Goal: Task Accomplishment & Management: Use online tool/utility

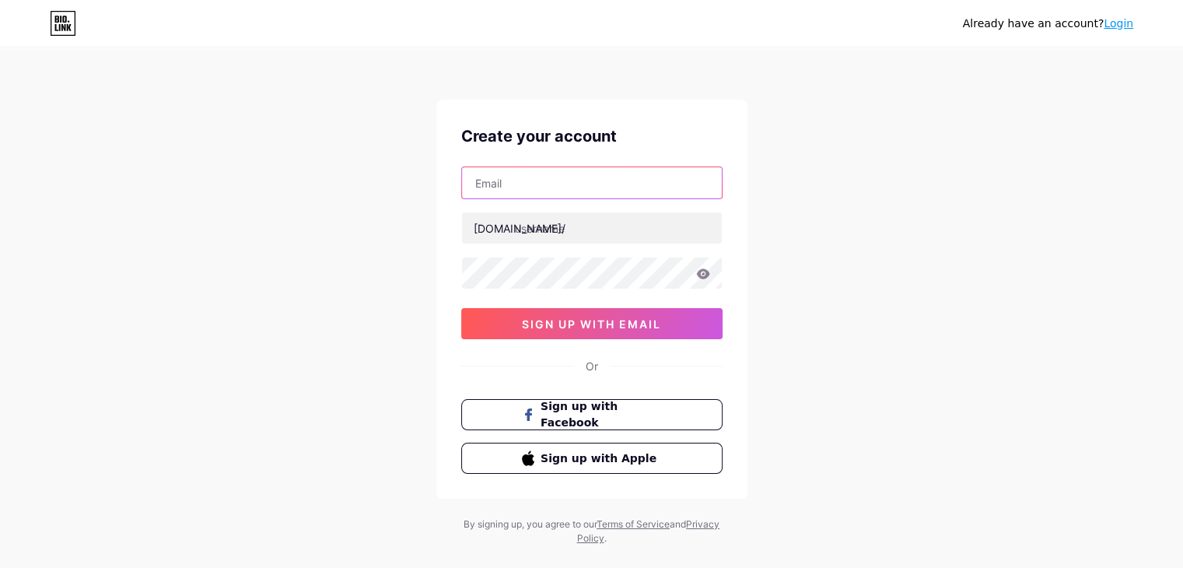
click at [531, 179] on input "text" at bounding box center [592, 182] width 260 height 31
paste input "[EMAIL_ADDRESS][DOMAIN_NAME]"
type input "[EMAIL_ADDRESS][DOMAIN_NAME]"
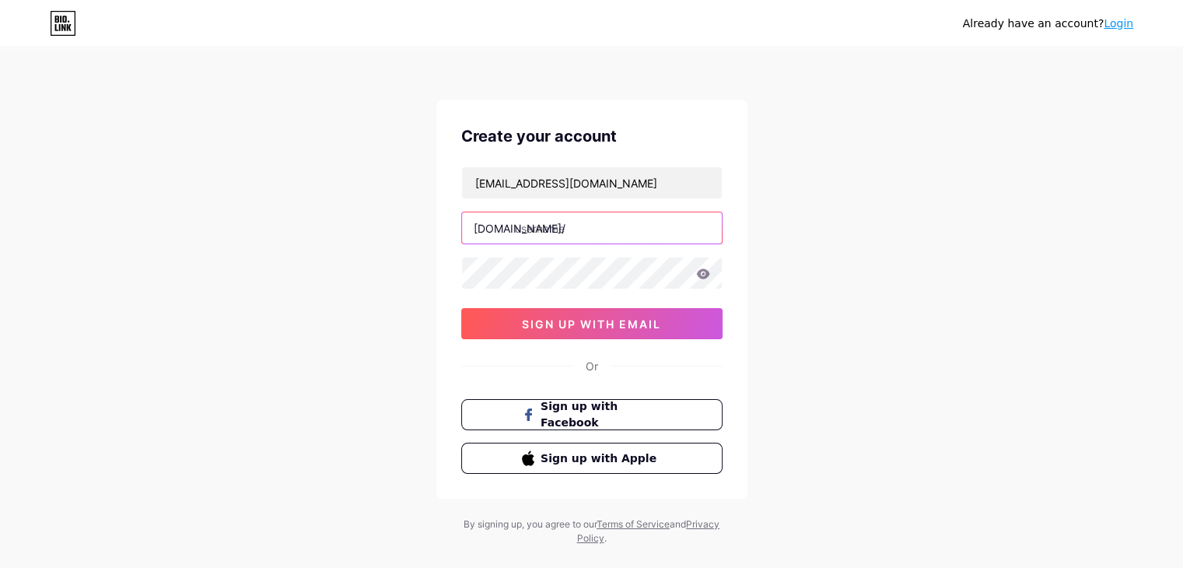
click at [551, 231] on input "text" at bounding box center [592, 227] width 260 height 31
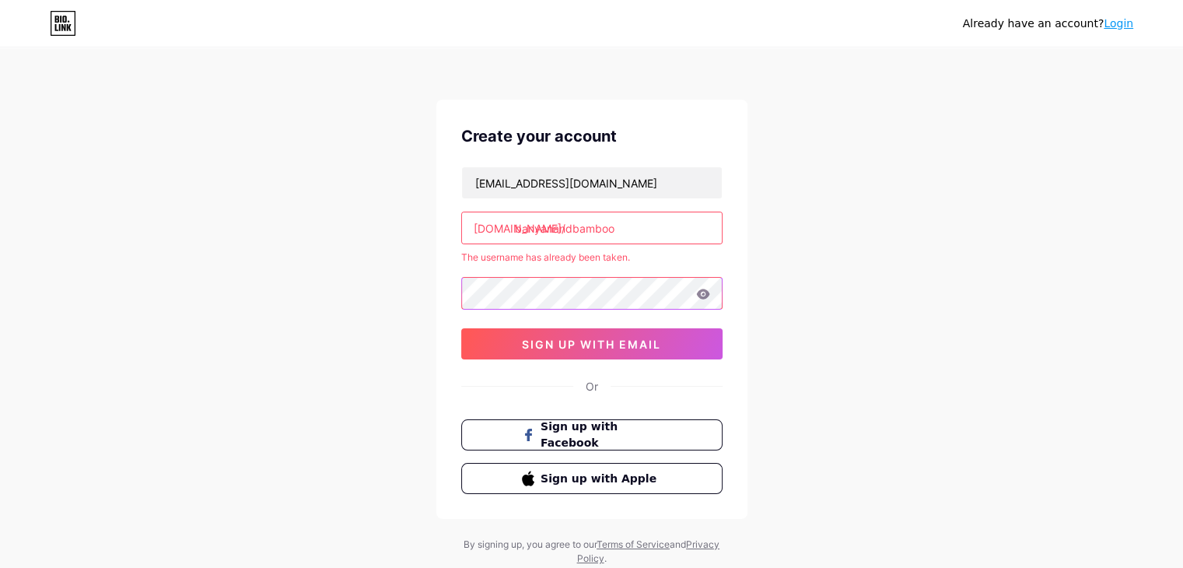
click at [566, 272] on div "[EMAIL_ADDRESS][DOMAIN_NAME] [DOMAIN_NAME]/ banyanandbamboo The username has al…" at bounding box center [591, 262] width 261 height 193
click at [655, 222] on input "banyanandbamboo" at bounding box center [592, 227] width 260 height 31
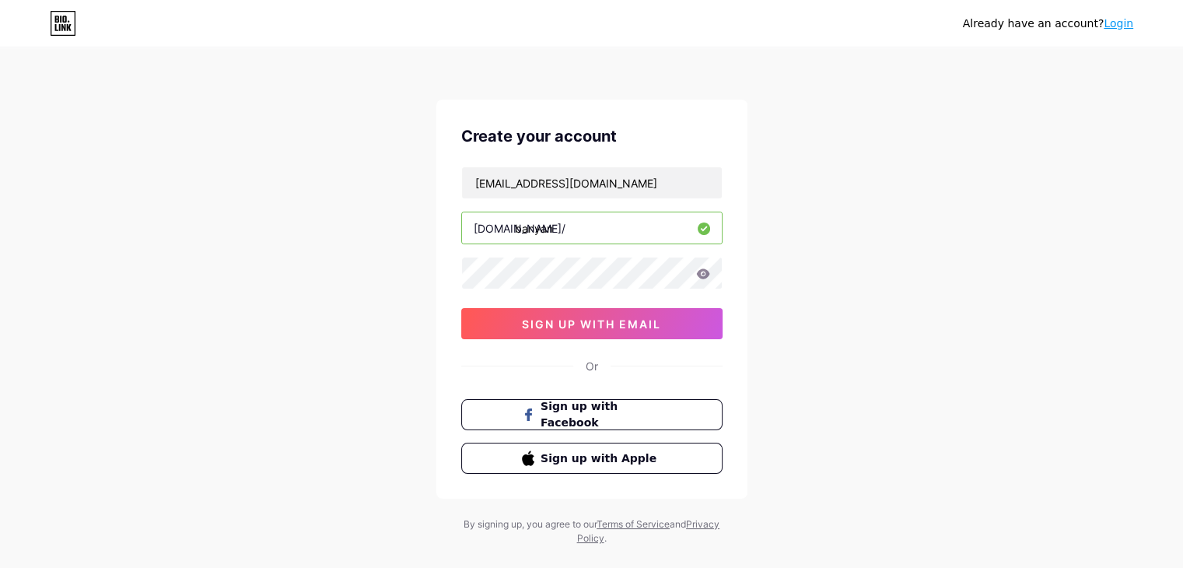
type input "banyan"
click at [597, 318] on span "sign up with email" at bounding box center [591, 323] width 139 height 13
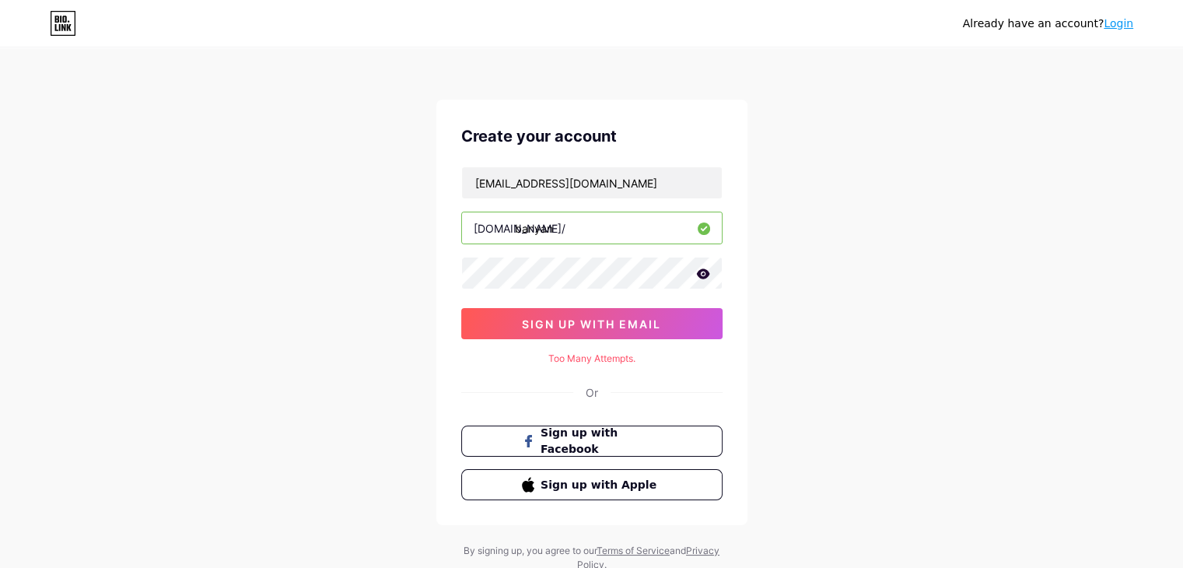
click at [704, 274] on icon at bounding box center [703, 273] width 14 height 11
click at [588, 317] on span "sign up with email" at bounding box center [591, 323] width 139 height 13
click at [1117, 13] on div "Already have an account? Login" at bounding box center [1048, 23] width 170 height 25
click at [1115, 26] on link "Login" at bounding box center [1119, 23] width 30 height 12
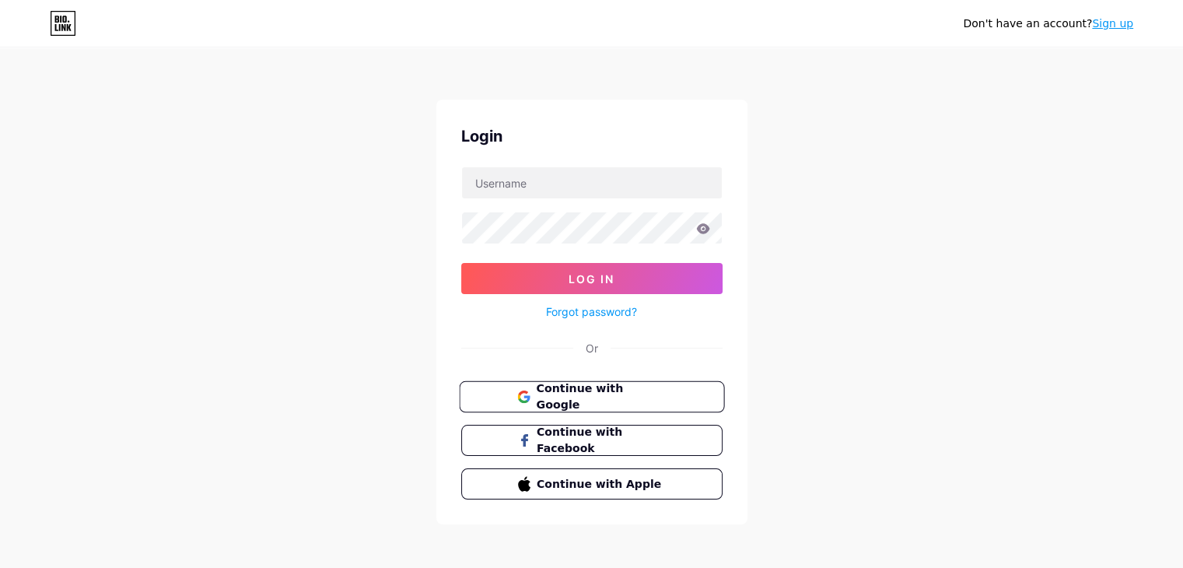
click at [625, 390] on span "Continue with Google" at bounding box center [601, 396] width 130 height 33
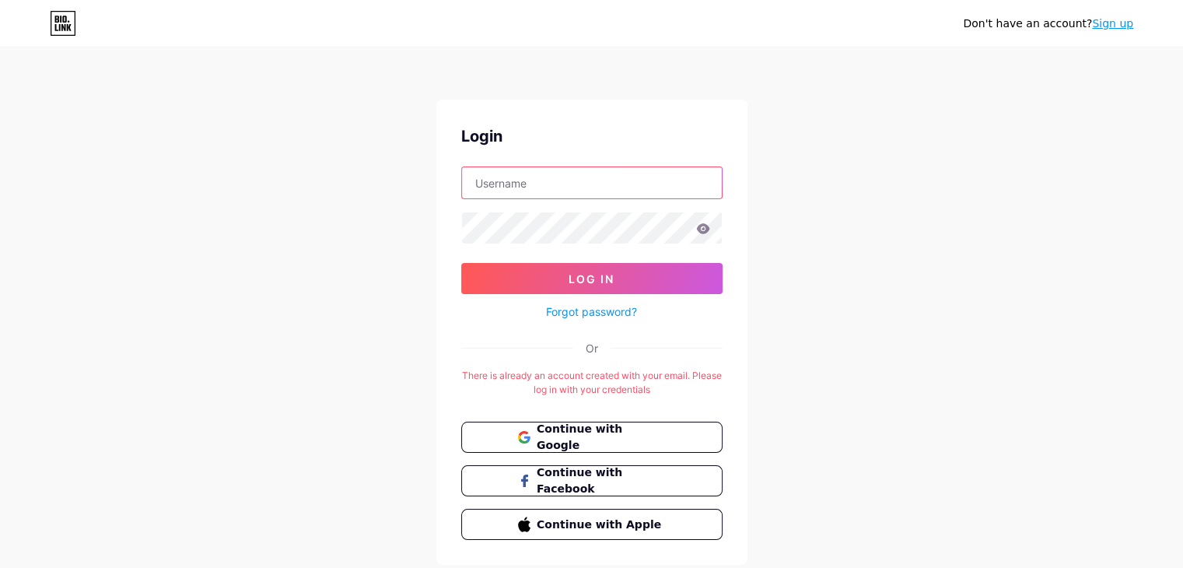
click at [579, 183] on input "text" at bounding box center [592, 182] width 260 height 31
click at [565, 186] on input "text" at bounding box center [592, 182] width 260 height 31
paste input "[EMAIL_ADDRESS][DOMAIN_NAME]"
type input "[EMAIL_ADDRESS][DOMAIN_NAME]"
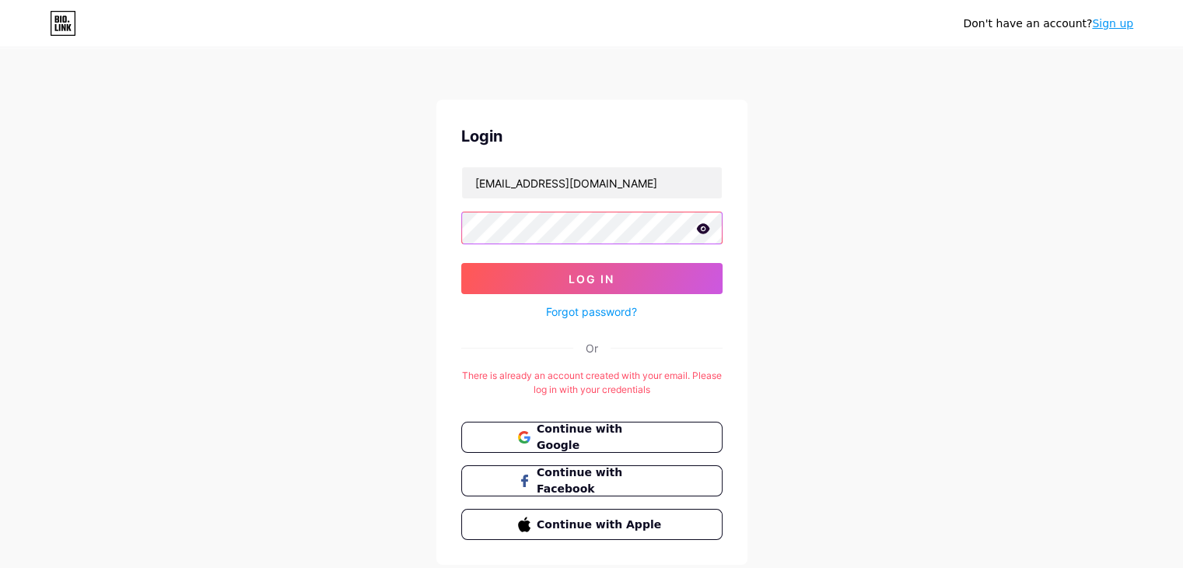
click at [461, 263] on button "Log In" at bounding box center [591, 278] width 261 height 31
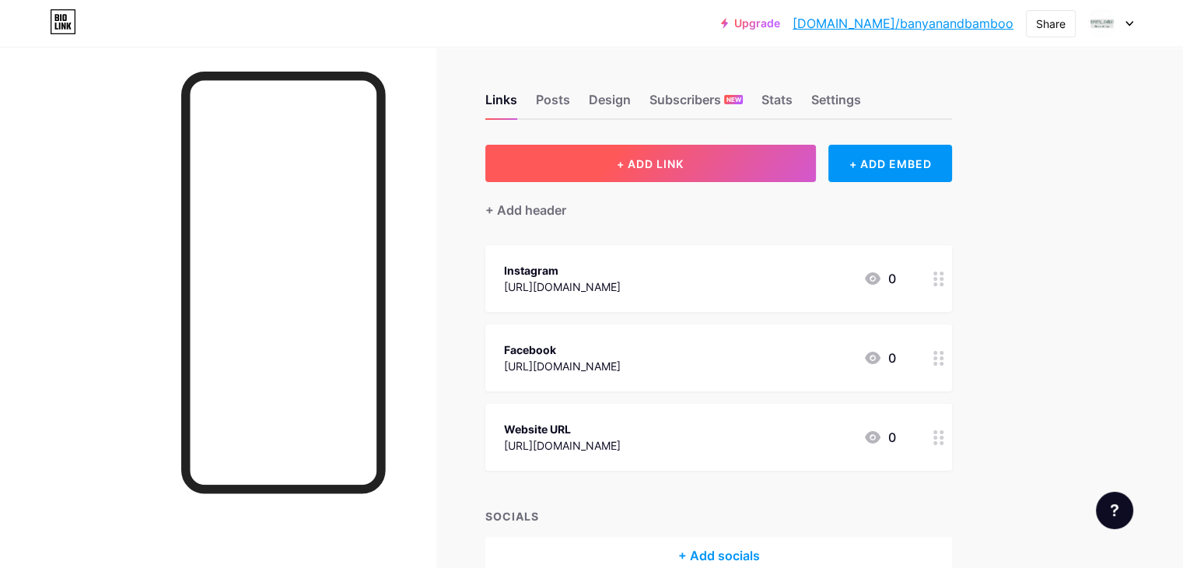
click at [681, 158] on span "+ ADD LINK" at bounding box center [650, 163] width 67 height 13
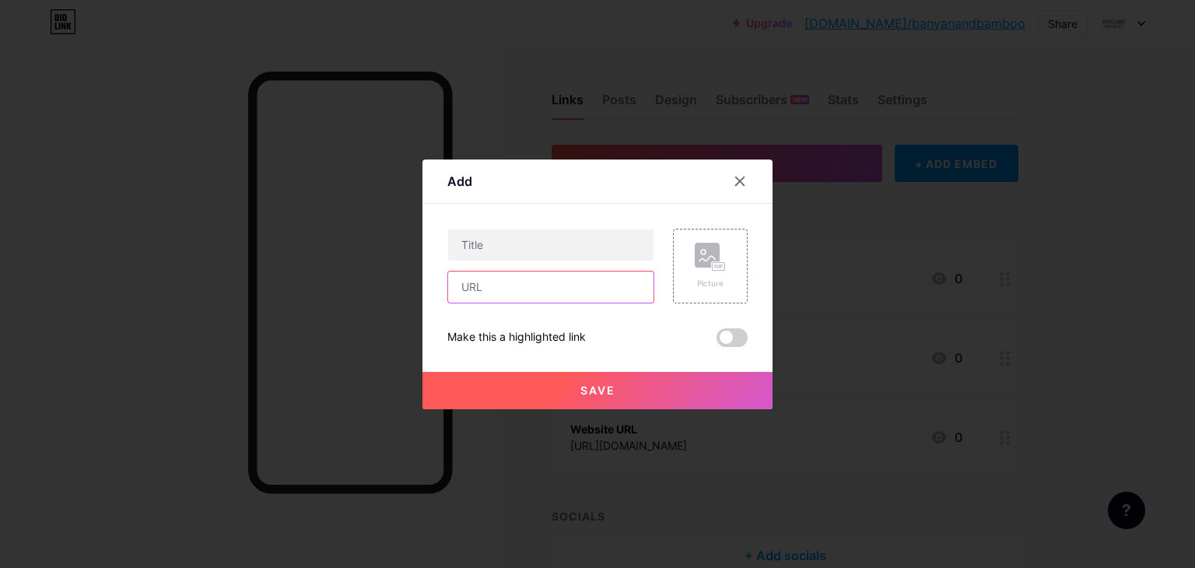
click at [467, 289] on input "text" at bounding box center [550, 286] width 205 height 31
paste input "https://banyanandbamboo.com/dermaplaning-in-austin/"
type input "https://banyanandbamboo.com/dermaplaning-in-austin/"
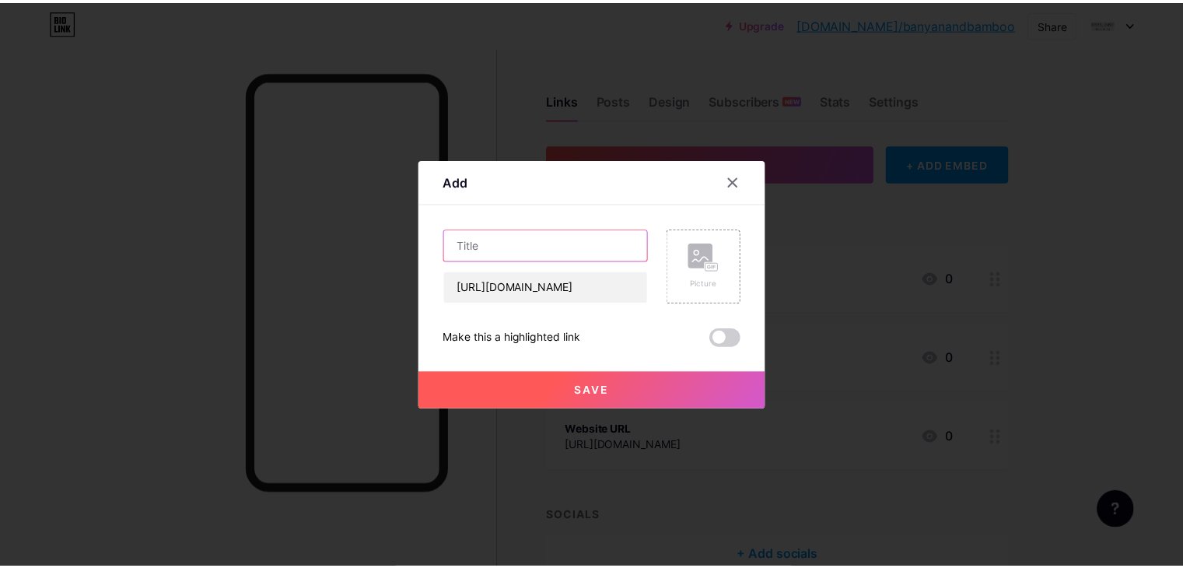
scroll to position [0, 0]
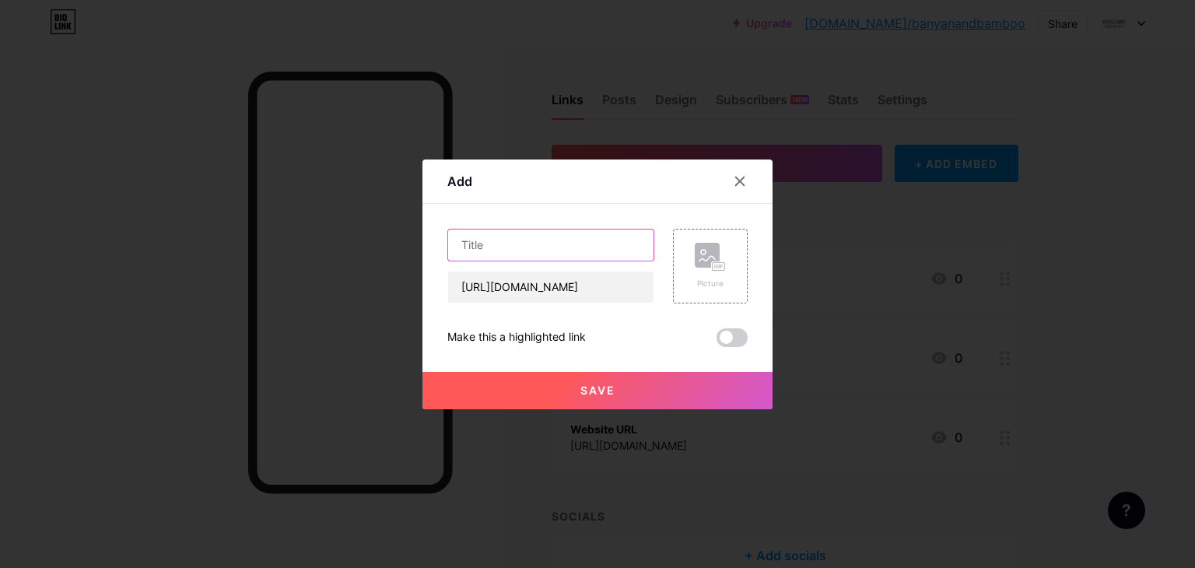
click at [469, 244] on input "text" at bounding box center [550, 244] width 205 height 31
paste input "Dermaplaning in Austin TX"
type input "Dermaplaning in Austin TX"
click at [712, 261] on rect at bounding box center [719, 265] width 14 height 9
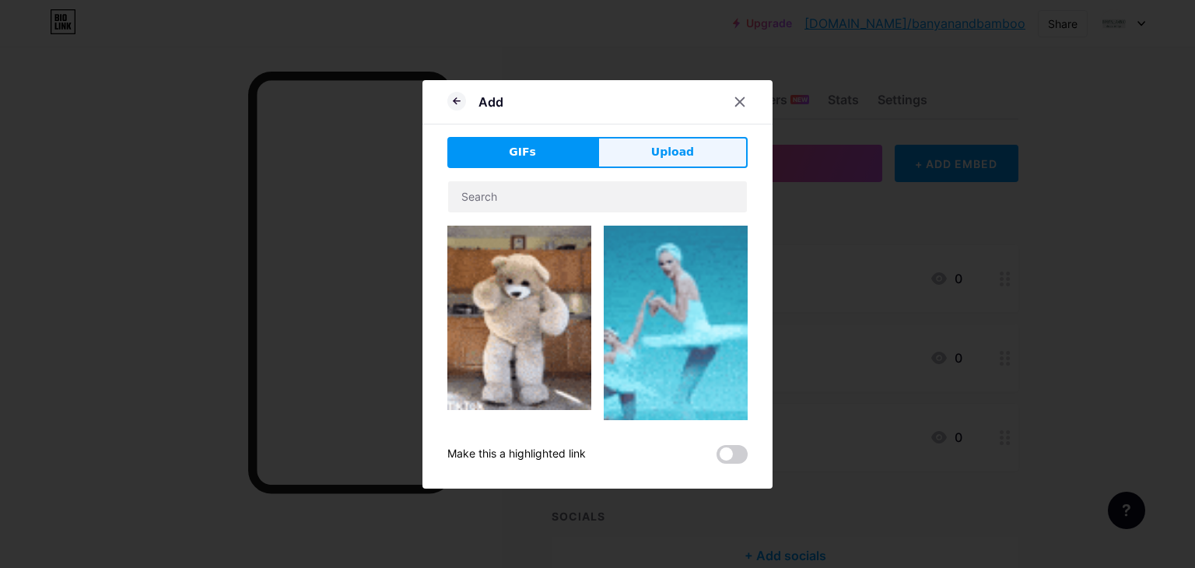
click at [688, 151] on button "Upload" at bounding box center [672, 152] width 150 height 31
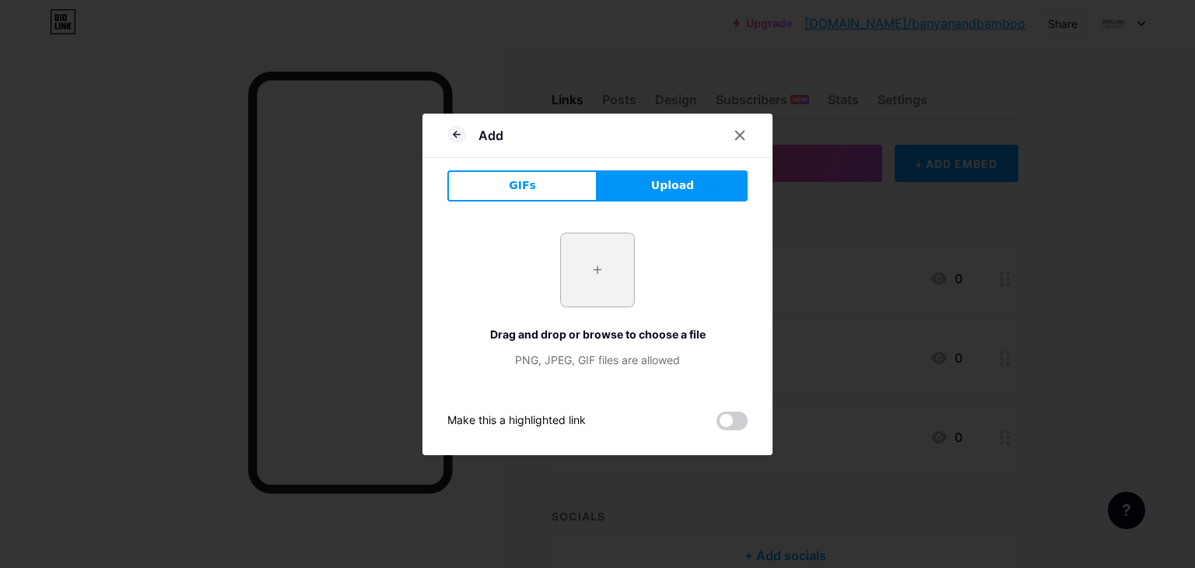
click at [580, 275] on input "file" at bounding box center [597, 269] width 73 height 73
type input "C:\fakepath\BB-MedSpa-dermaplaning-1-300x200.webp"
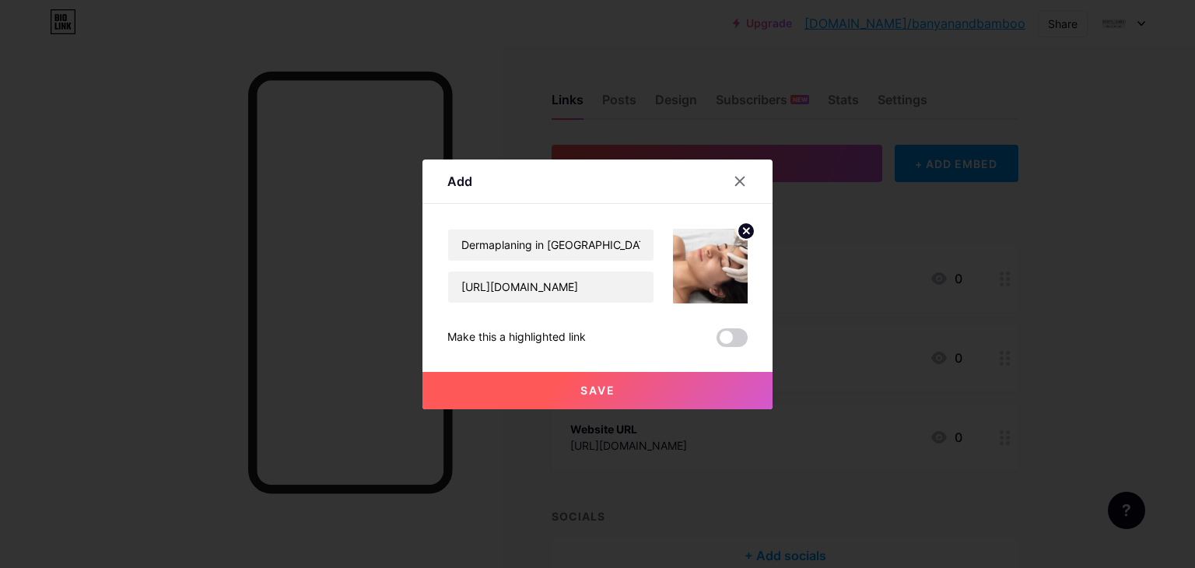
click at [598, 390] on span "Save" at bounding box center [597, 389] width 35 height 13
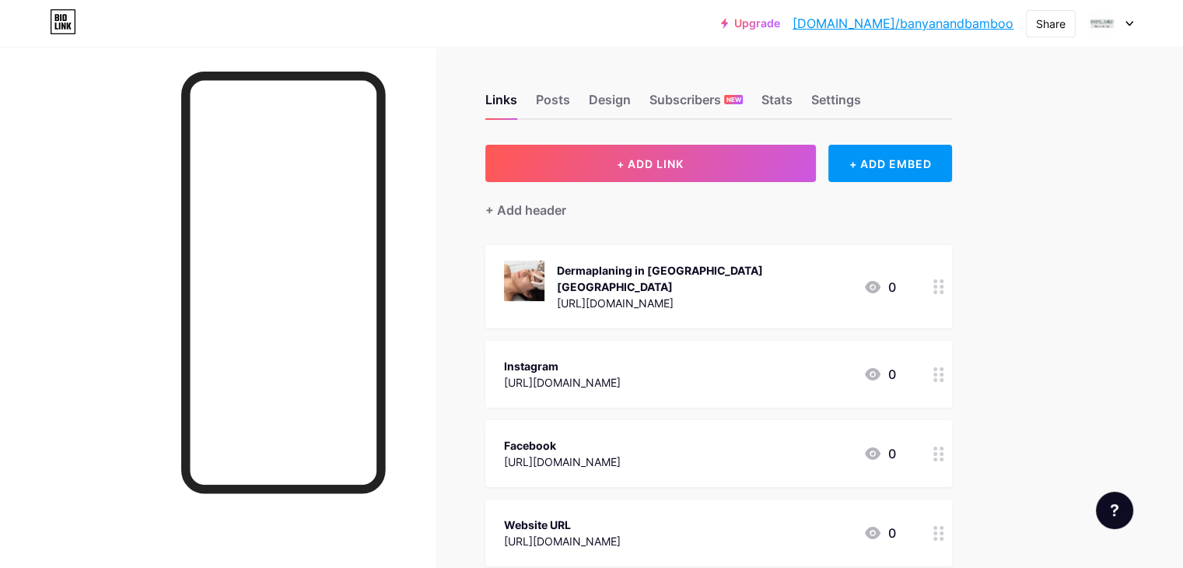
click at [881, 281] on icon at bounding box center [873, 287] width 16 height 12
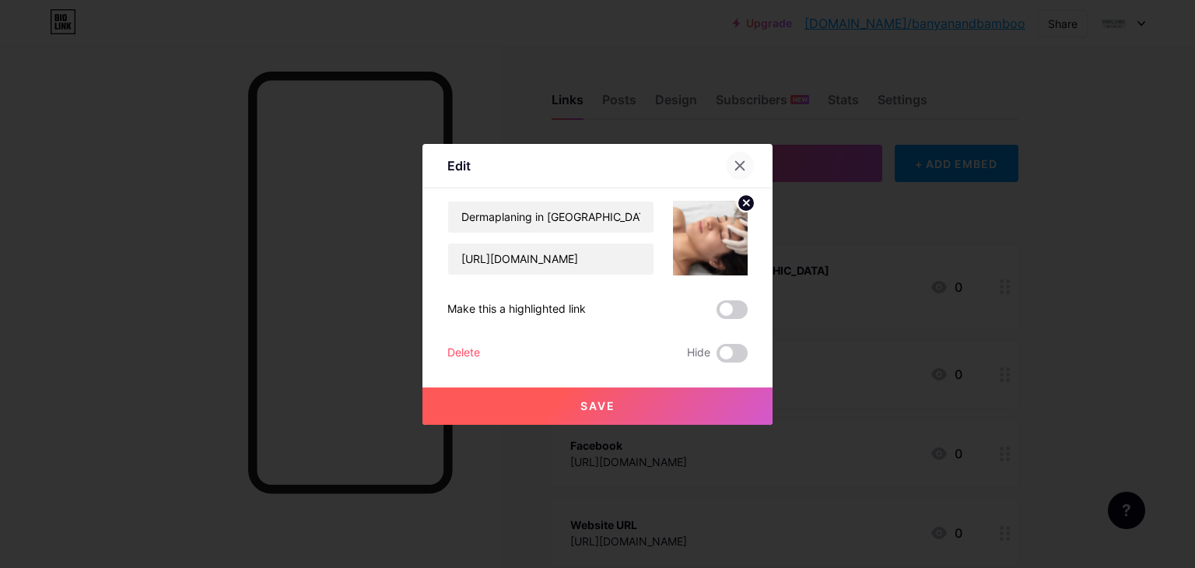
click at [737, 165] on icon at bounding box center [740, 165] width 12 height 12
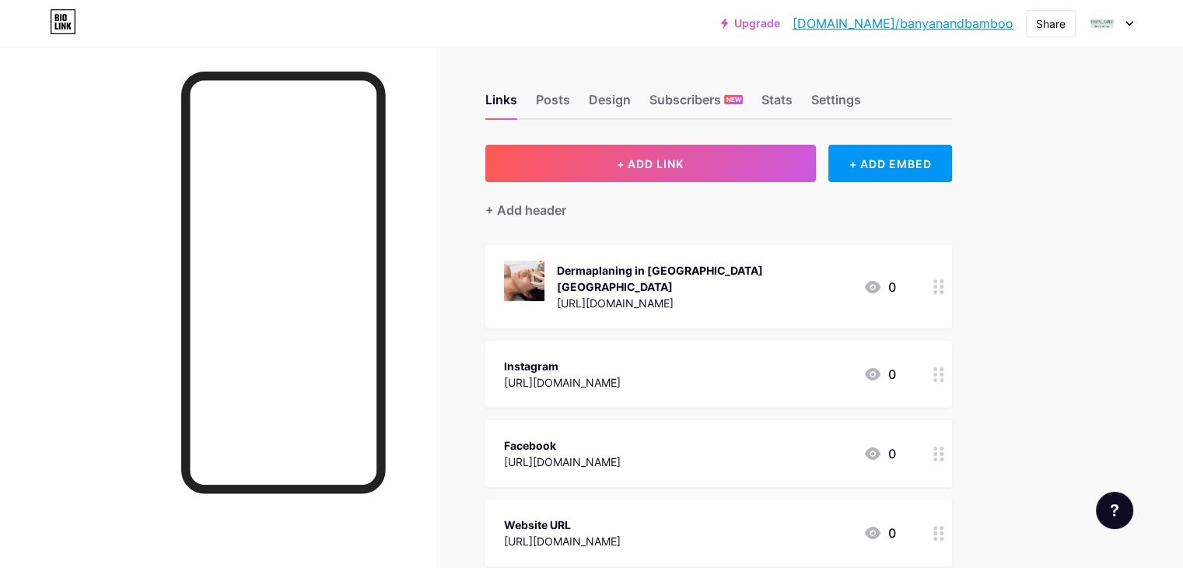
click at [937, 279] on circle at bounding box center [935, 281] width 4 height 4
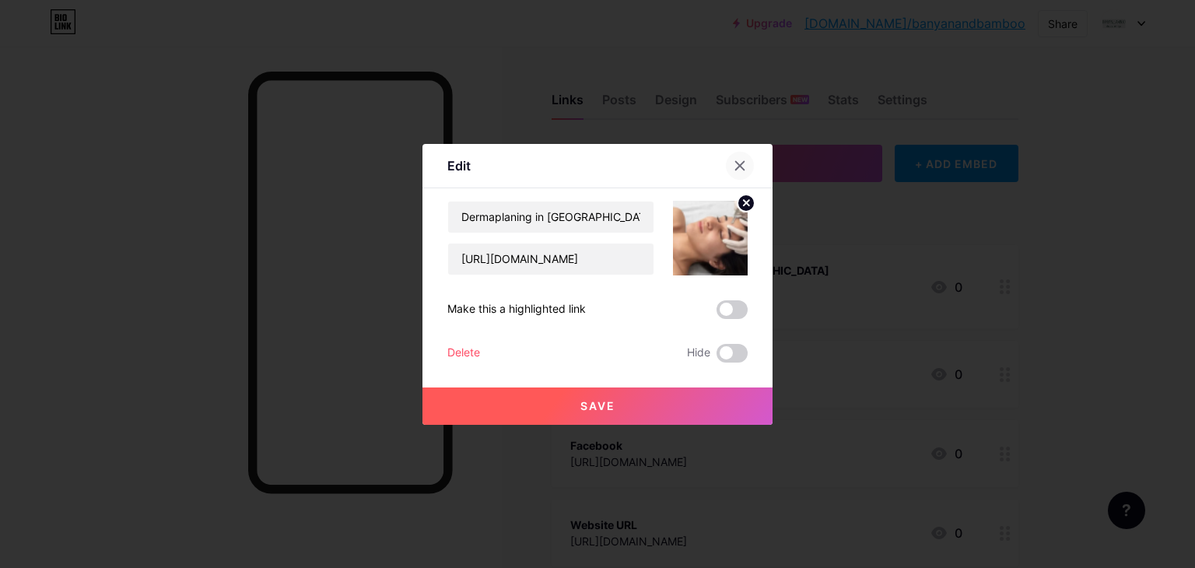
click at [736, 166] on icon at bounding box center [740, 165] width 9 height 9
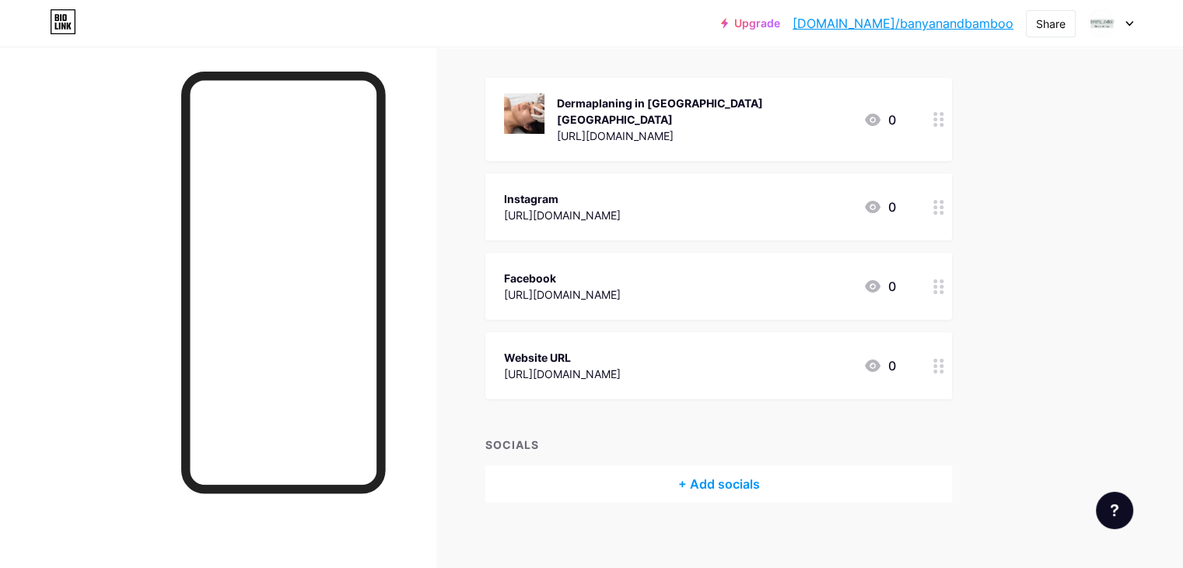
scroll to position [166, 0]
click at [1051, 17] on div "Share" at bounding box center [1051, 24] width 30 height 16
click at [986, 74] on div "Copy link" at bounding box center [959, 79] width 232 height 37
click at [1171, 99] on div "Upgrade bio.link/banyan... bio.link/banyanandbamboo Share Copy link https://bio…" at bounding box center [591, 208] width 1183 height 748
click at [607, 32] on div "Upgrade bio.link/banyan... bio.link/banyanandbamboo Share Switch accounts Banya…" at bounding box center [591, 23] width 1183 height 28
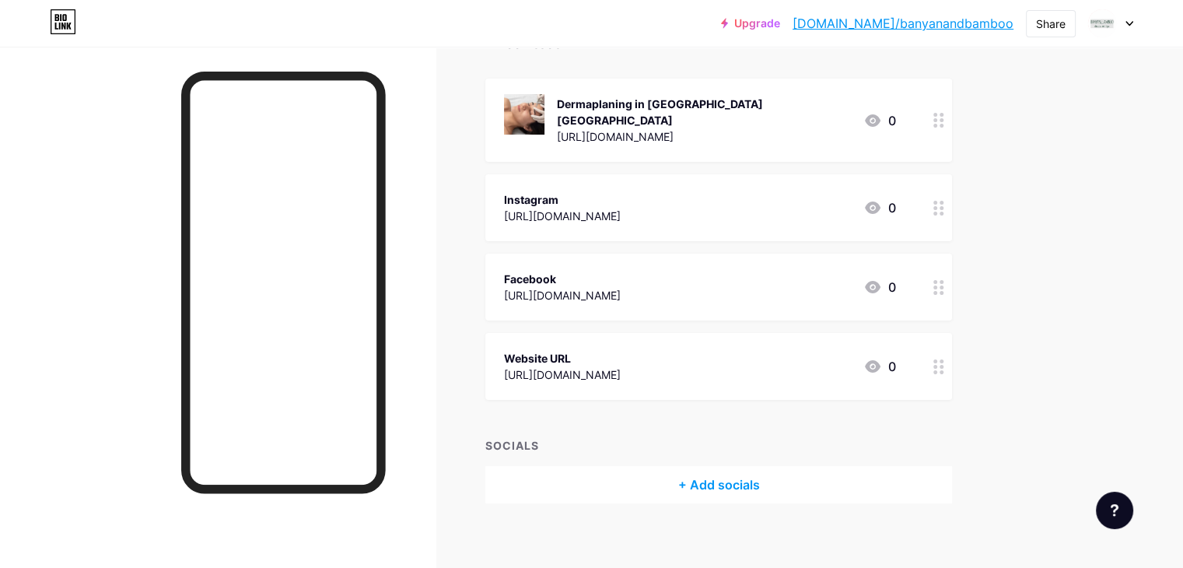
scroll to position [0, 0]
